Goal: Communication & Community: Ask a question

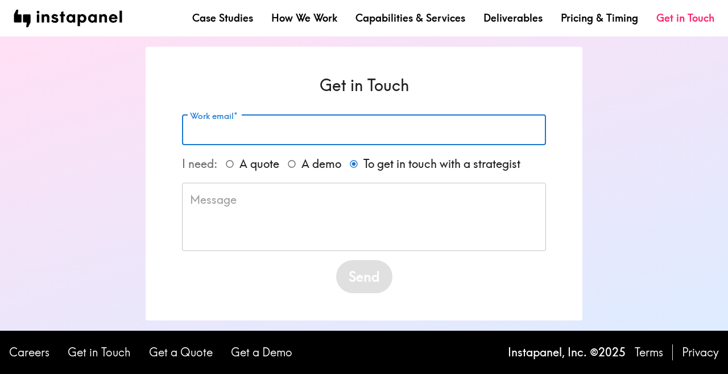
click at [253, 126] on input "Work email*" at bounding box center [364, 130] width 364 height 30
type input "[EMAIL_ADDRESS][DOMAIN_NAME]"
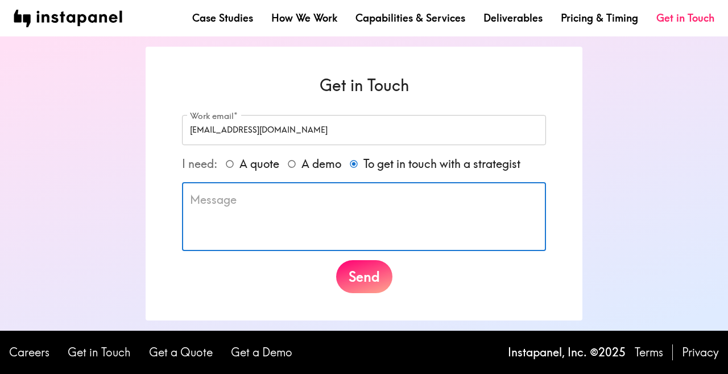
click at [258, 208] on textarea at bounding box center [364, 216] width 348 height 49
paste textarea "Lo ipsum! Dolorsi ame c adipiscing elit seddo! Ei temp in Utla Etdolo, M ali en…"
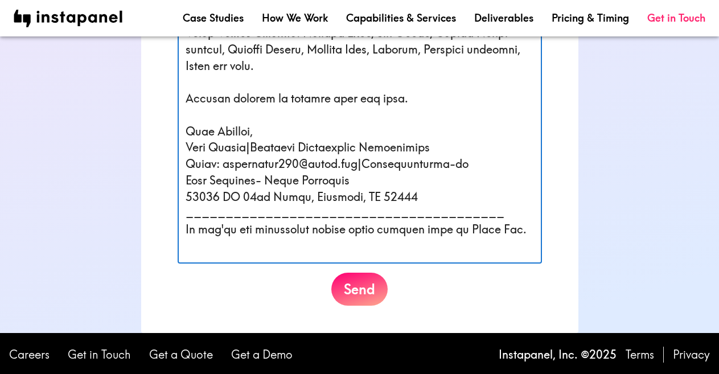
scroll to position [797, 0]
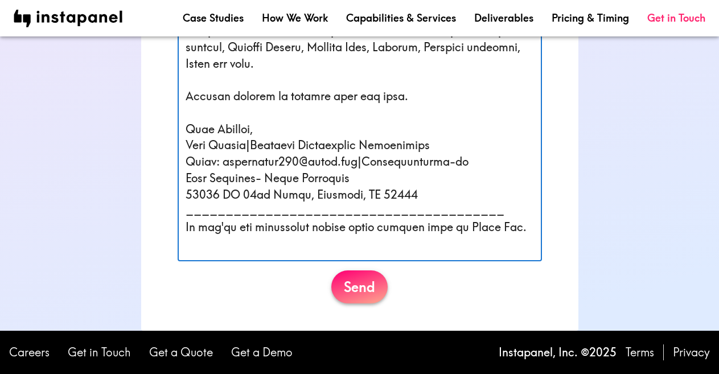
type textarea "Lo ipsum! Dolorsi ame c adipiscing elit seddo! Ei temp in Utla Etdolo, M ali en…"
click at [368, 286] on button "Send" at bounding box center [359, 286] width 56 height 33
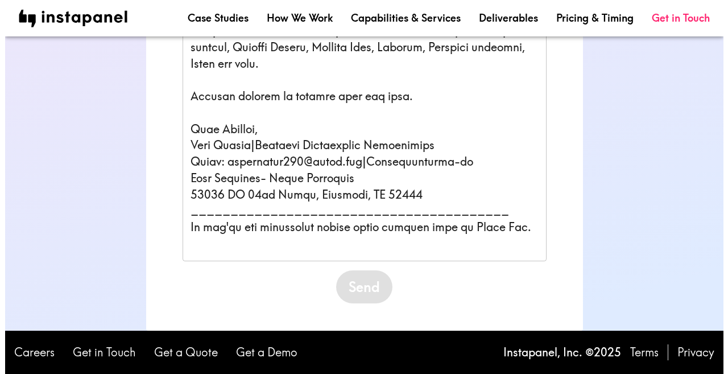
scroll to position [0, 0]
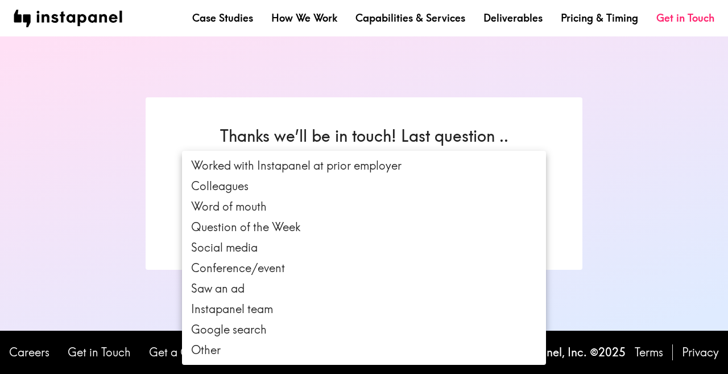
click at [228, 187] on body "Case Studies How We Work Capabilities & Services Deliverables Pricing & Timing …" at bounding box center [364, 187] width 728 height 374
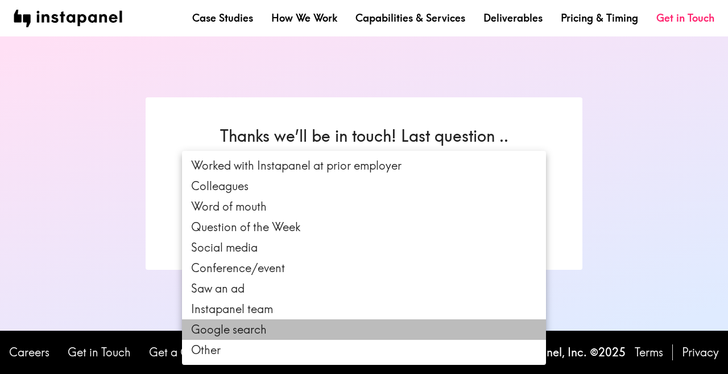
click at [272, 328] on li "Google search" at bounding box center [364, 329] width 364 height 20
type input "search"
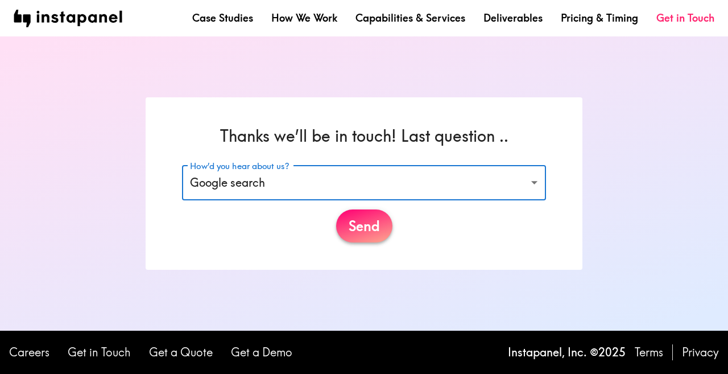
click at [360, 227] on button "Send" at bounding box center [364, 225] width 56 height 33
